Goal: Find specific page/section: Find specific page/section

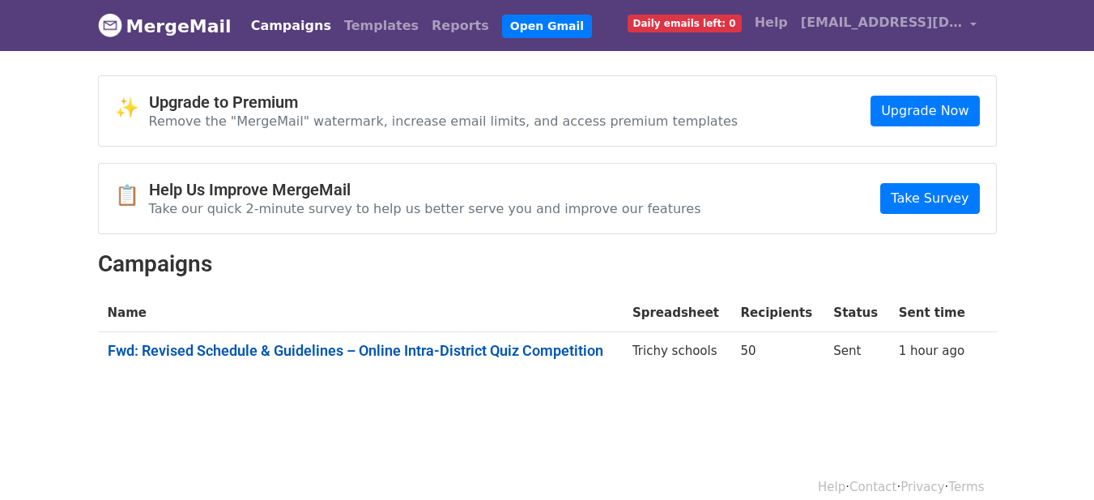
click at [525, 351] on link "Fwd: Revised Schedule & Guidelines – Online Intra-District Quiz Competition" at bounding box center [360, 351] width 505 height 18
